Goal: Obtain resource: Download file/media

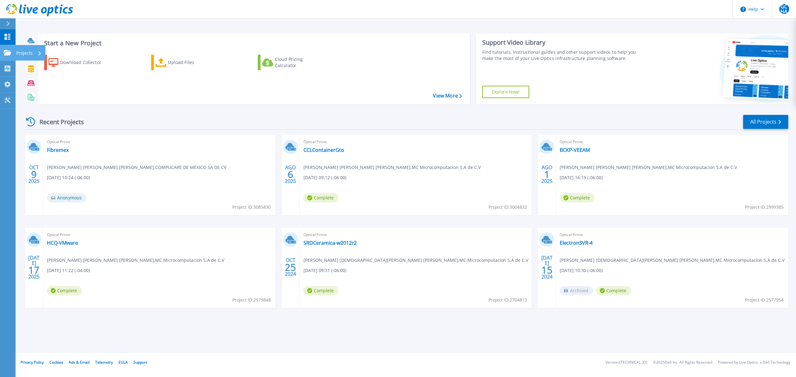
click at [29, 50] on p "Projects" at bounding box center [24, 53] width 16 height 16
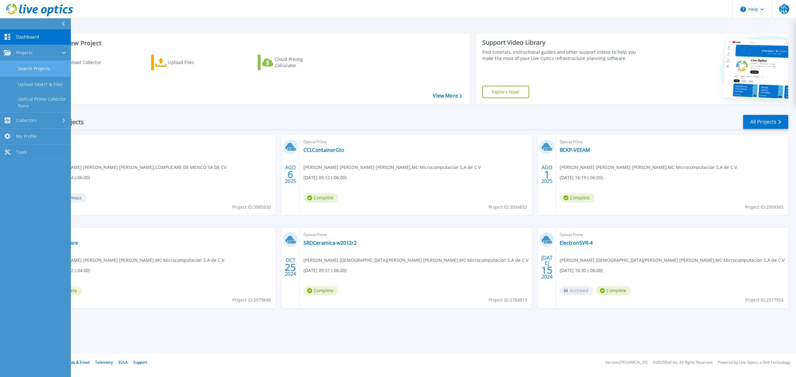
click at [46, 70] on link "Search Projects" at bounding box center [35, 69] width 71 height 16
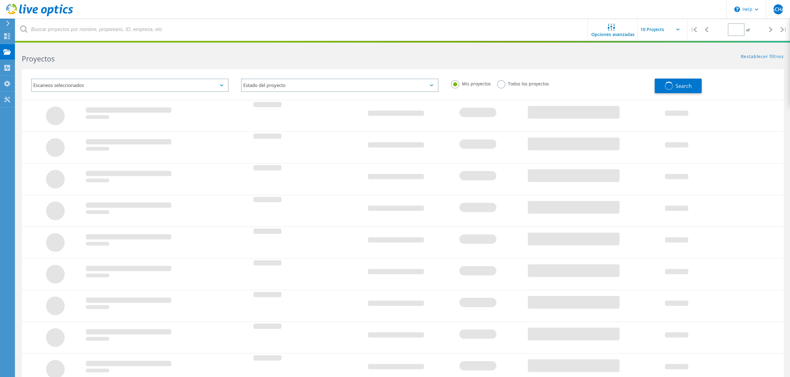
type input "1"
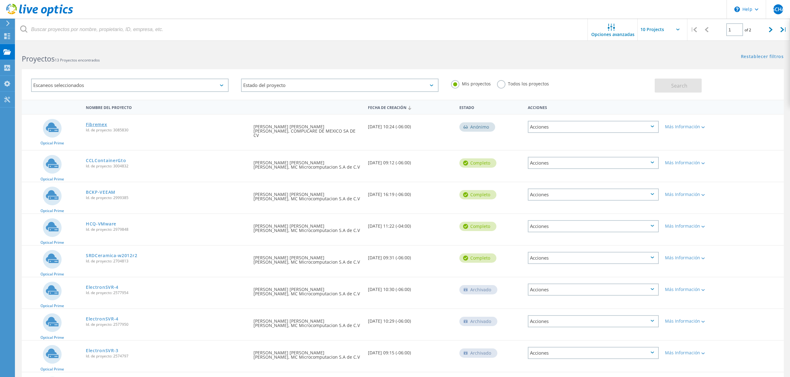
click at [97, 126] on link "Fibremex" at bounding box center [96, 124] width 21 height 4
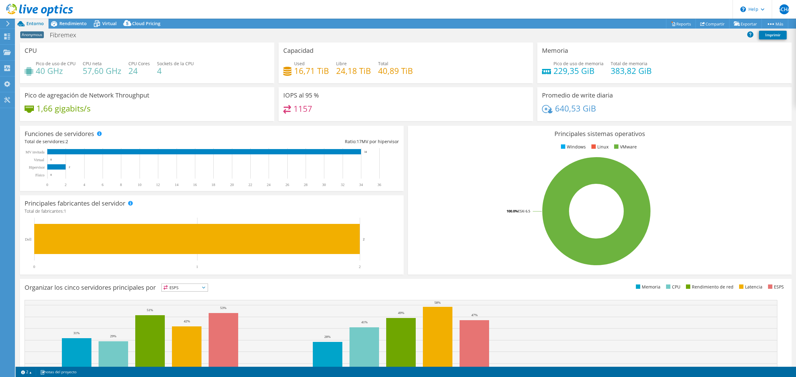
select select "USD"
click at [107, 23] on span "Virtual" at bounding box center [109, 24] width 14 height 6
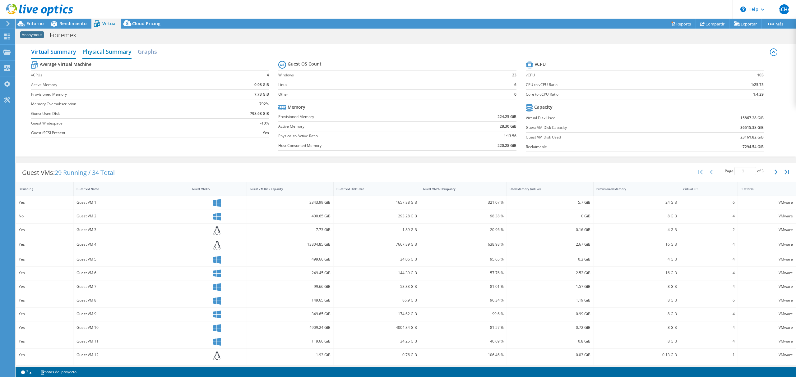
click at [113, 53] on h2 "Physical Summary" at bounding box center [106, 52] width 49 height 14
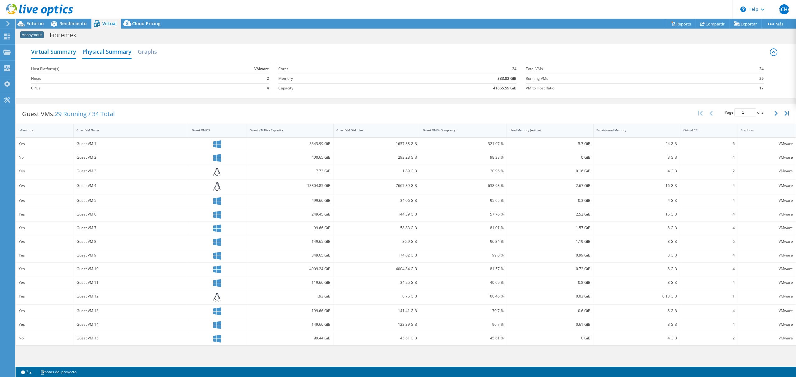
click at [68, 56] on h2 "Virtual Summary" at bounding box center [53, 52] width 45 height 14
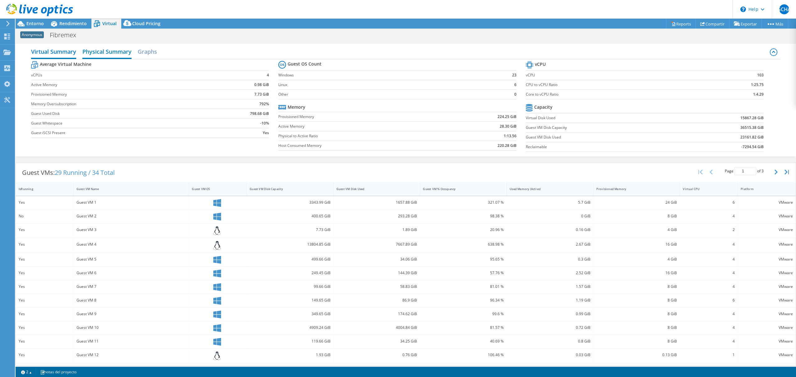
click at [119, 54] on h2 "Physical Summary" at bounding box center [106, 52] width 49 height 14
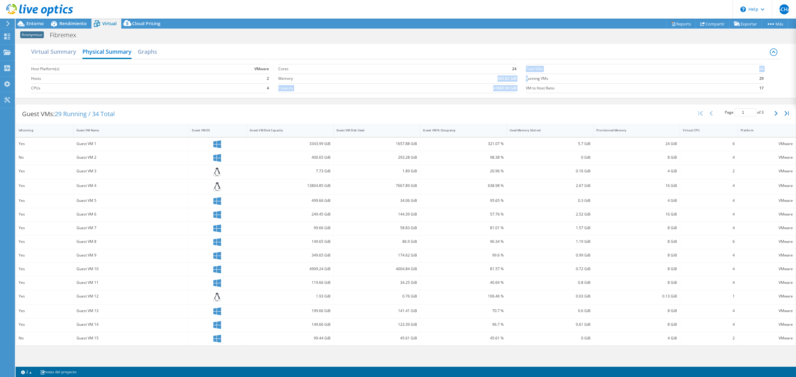
drag, startPoint x: 497, startPoint y: 80, endPoint x: 528, endPoint y: 79, distance: 30.5
click at [528, 79] on div "Host Platform(s) VMware Hosts 2 CPUs 4 Cores 24 Memory 383.82 GiB Capacity 4186…" at bounding box center [405, 77] width 749 height 37
click at [518, 81] on section "Cores 24 Memory 383.82 GiB Capacity 41865.59 GiB" at bounding box center [401, 78] width 247 height 35
drag, startPoint x: 502, startPoint y: 80, endPoint x: 509, endPoint y: 80, distance: 7.1
click at [509, 80] on b "383.82 GiB" at bounding box center [506, 79] width 19 height 6
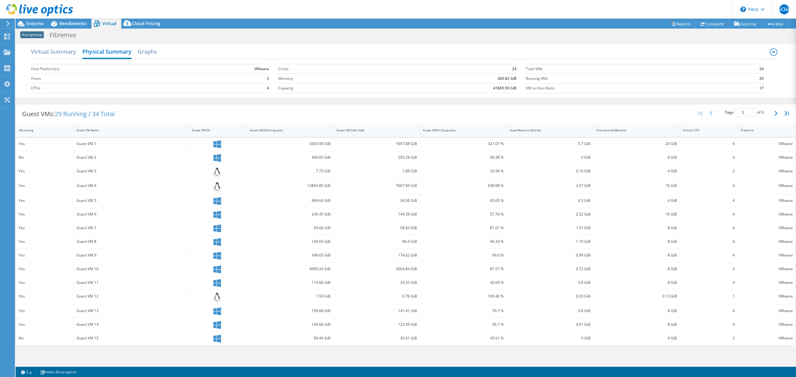
click at [159, 53] on div "Virtual Summary Physical Summary Graphs" at bounding box center [405, 52] width 749 height 14
click at [154, 53] on h2 "Graphs" at bounding box center [147, 52] width 19 height 14
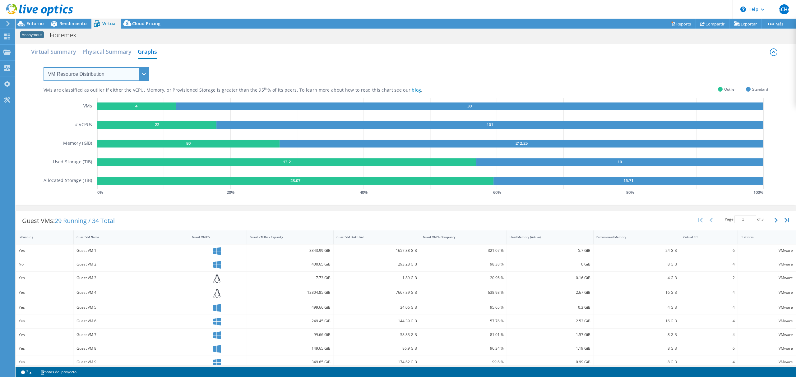
click at [137, 71] on select "VM Resource Distribution Provisioning Contrast Over Provisioning" at bounding box center [97, 74] width 106 height 14
click at [237, 77] on div "VMs are classified as outlier if either the vCPU, Memory, or Provisioned Storag…" at bounding box center [406, 128] width 724 height 138
drag, startPoint x: 67, startPoint y: 141, endPoint x: 105, endPoint y: 141, distance: 37.6
click at [105, 141] on div "VMs # vCPUs Memory (GiB) Used Storage (TiB) Allocated Storage (TiB) 4 30 22 101…" at bounding box center [406, 147] width 724 height 99
click at [204, 143] on rect at bounding box center [188, 144] width 182 height 8
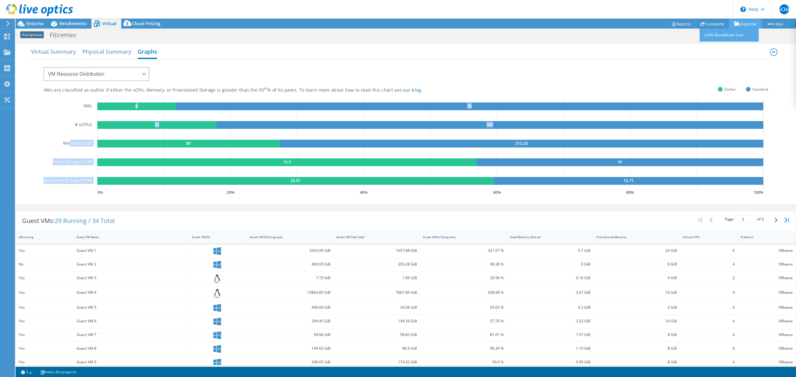
click at [741, 22] on link "Exportar" at bounding box center [745, 24] width 33 height 10
click at [681, 24] on link "Reports" at bounding box center [681, 24] width 30 height 10
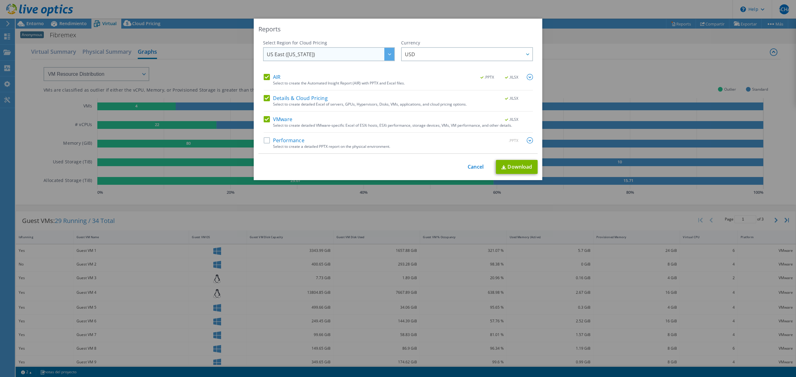
click at [369, 50] on span "US East (Virginia)" at bounding box center [330, 54] width 127 height 13
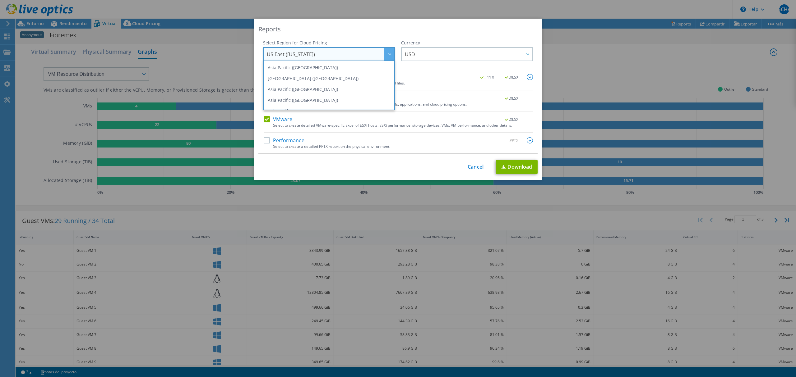
scroll to position [84, 0]
click at [473, 50] on span "USD" at bounding box center [468, 54] width 127 height 13
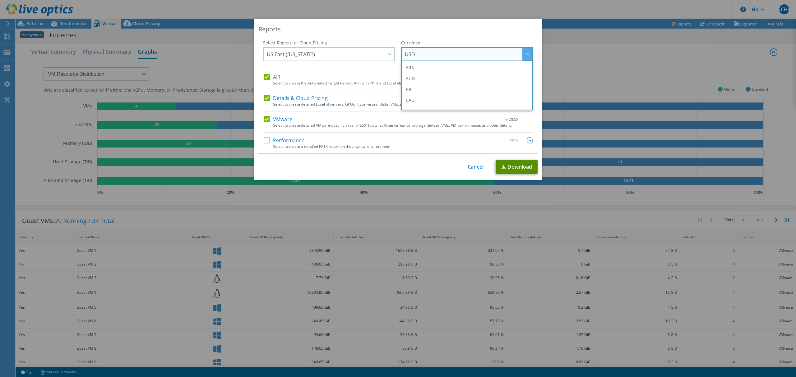
click at [516, 162] on link "Download" at bounding box center [517, 167] width 42 height 14
